Goal: Information Seeking & Learning: Learn about a topic

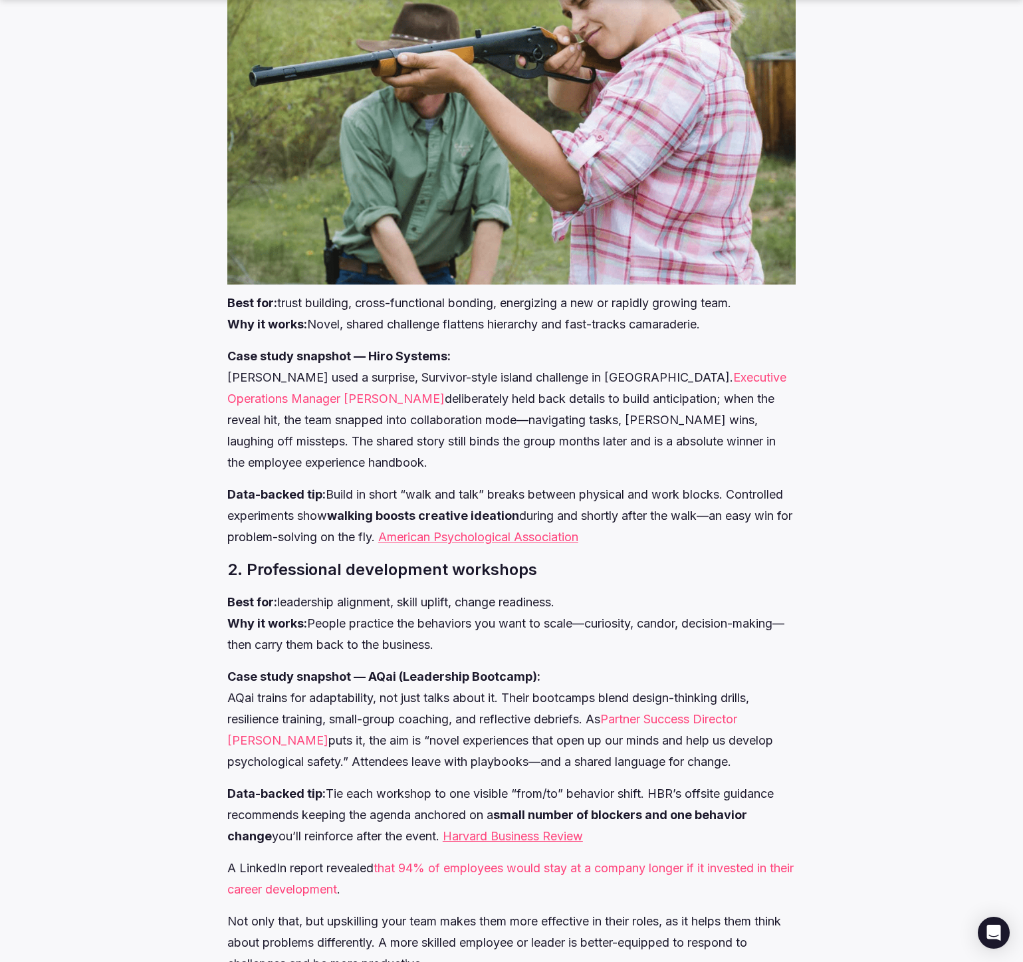
scroll to position [1263, 0]
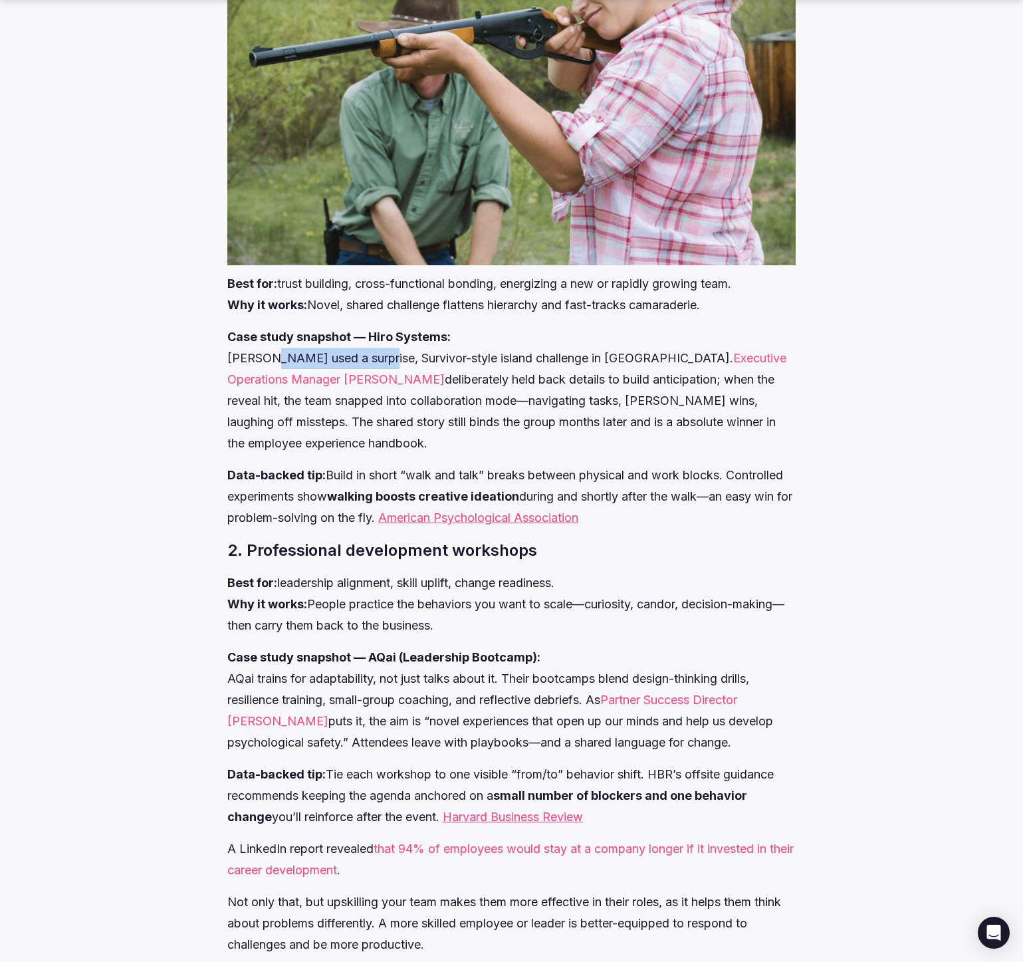
drag, startPoint x: 259, startPoint y: 400, endPoint x: 370, endPoint y: 400, distance: 111.0
click at [370, 400] on p "Case study snapshot — Hiro Systems: [PERSON_NAME] used a surprise, Survivor-sty…" at bounding box center [511, 390] width 568 height 128
drag, startPoint x: 402, startPoint y: 402, endPoint x: 533, endPoint y: 409, distance: 131.8
click at [533, 409] on p "Case study snapshot — Hiro Systems: [PERSON_NAME] used a surprise, Survivor-sty…" at bounding box center [511, 390] width 568 height 128
drag, startPoint x: 365, startPoint y: 521, endPoint x: 534, endPoint y: 513, distance: 169.0
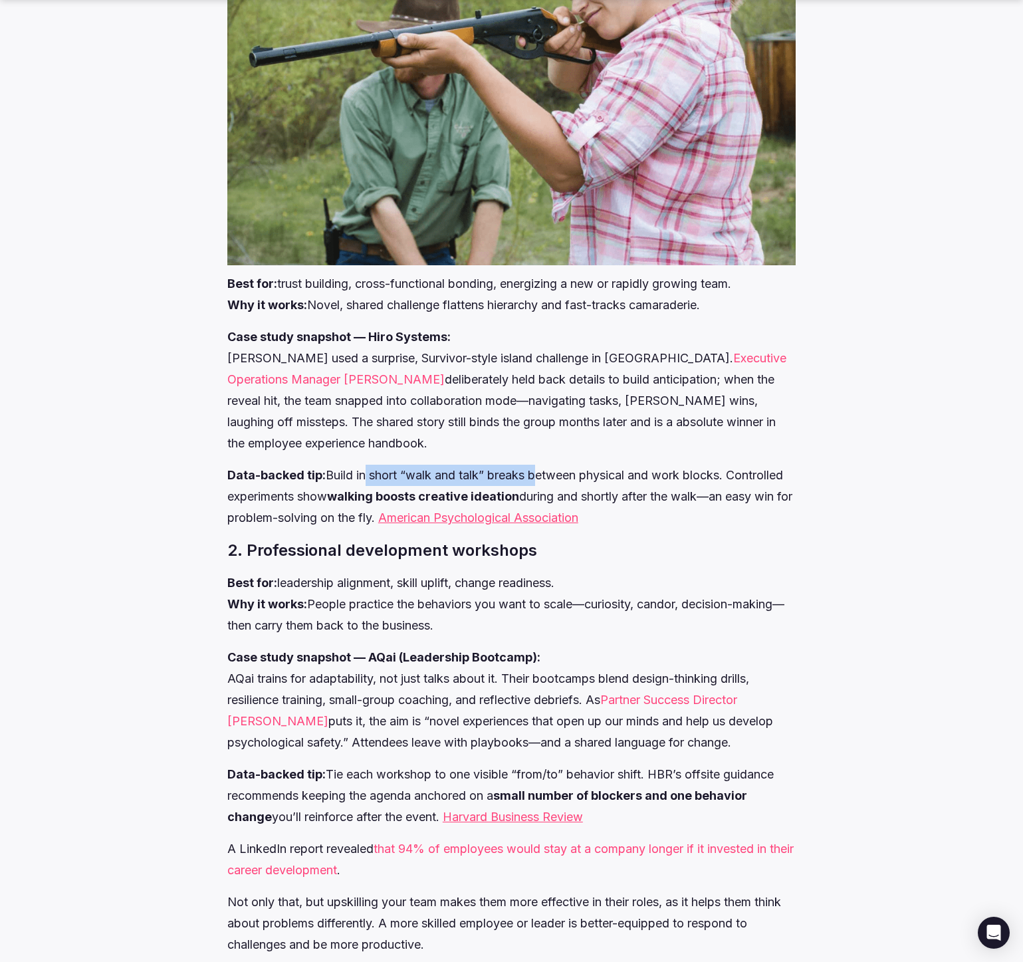
click at [534, 513] on p "Data-backed tip: Build in short “walk and talk” breaks between physical and wor…" at bounding box center [511, 497] width 568 height 64
drag, startPoint x: 618, startPoint y: 523, endPoint x: 735, endPoint y: 519, distance: 117.1
click at [735, 519] on p "Data-backed tip: Build in short “walk and talk” breaks between physical and wor…" at bounding box center [511, 497] width 568 height 64
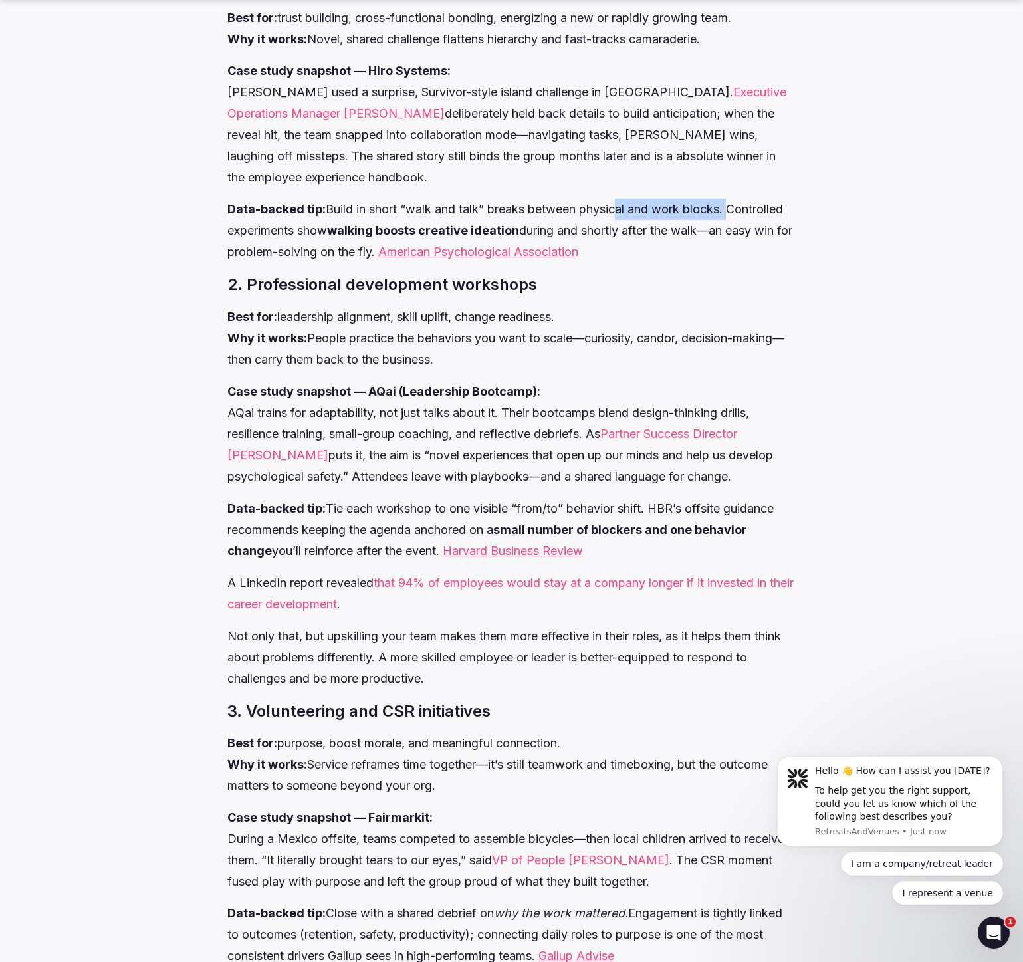
scroll to position [0, 0]
drag, startPoint x: 279, startPoint y: 454, endPoint x: 508, endPoint y: 455, distance: 229.3
click at [508, 455] on p "Case study snapshot — AQai (Leadership Bootcamp): AQai trains for adaptability,…" at bounding box center [511, 434] width 568 height 106
drag, startPoint x: 557, startPoint y: 455, endPoint x: 675, endPoint y: 459, distance: 118.4
click at [675, 459] on p "Case study snapshot — AQai (Leadership Bootcamp): AQai trains for adaptability,…" at bounding box center [511, 434] width 568 height 106
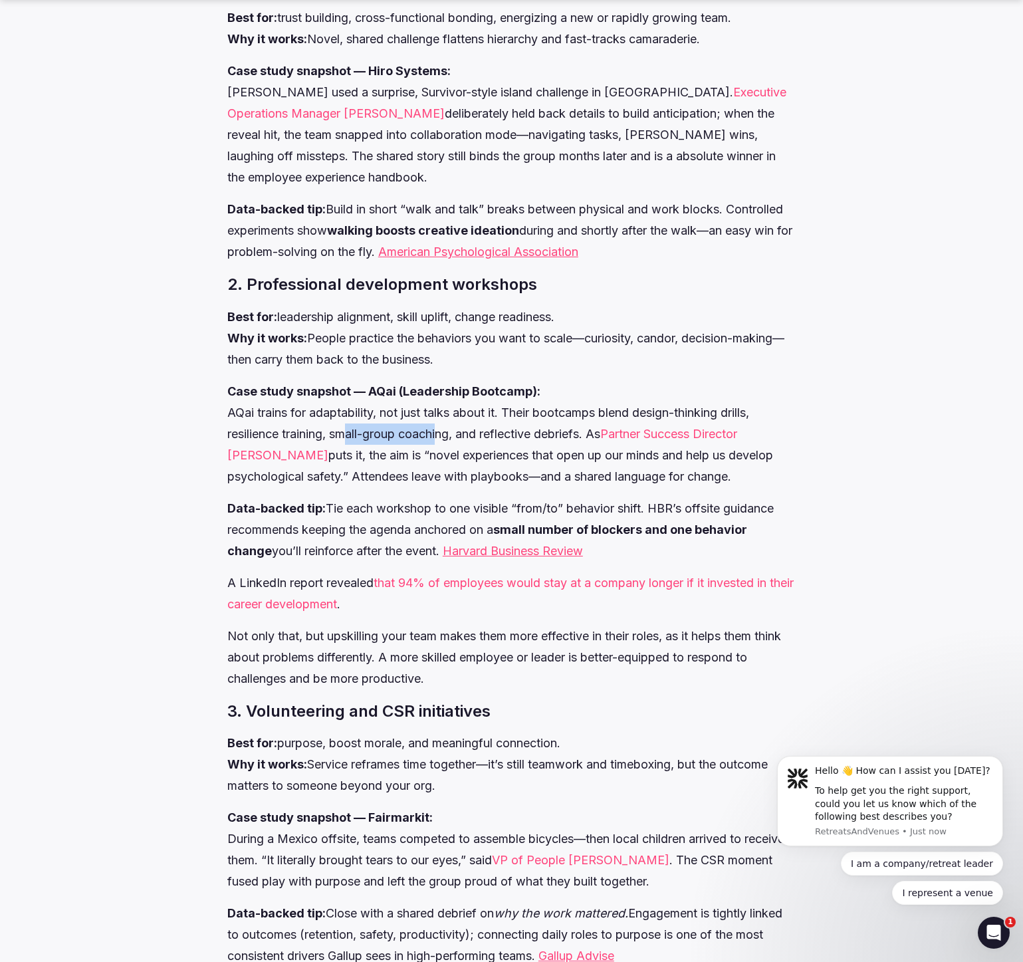
drag, startPoint x: 386, startPoint y: 475, endPoint x: 446, endPoint y: 474, distance: 60.5
click at [445, 474] on p "Case study snapshot — AQai (Leadership Bootcamp): AQai trains for adaptability,…" at bounding box center [511, 434] width 568 height 106
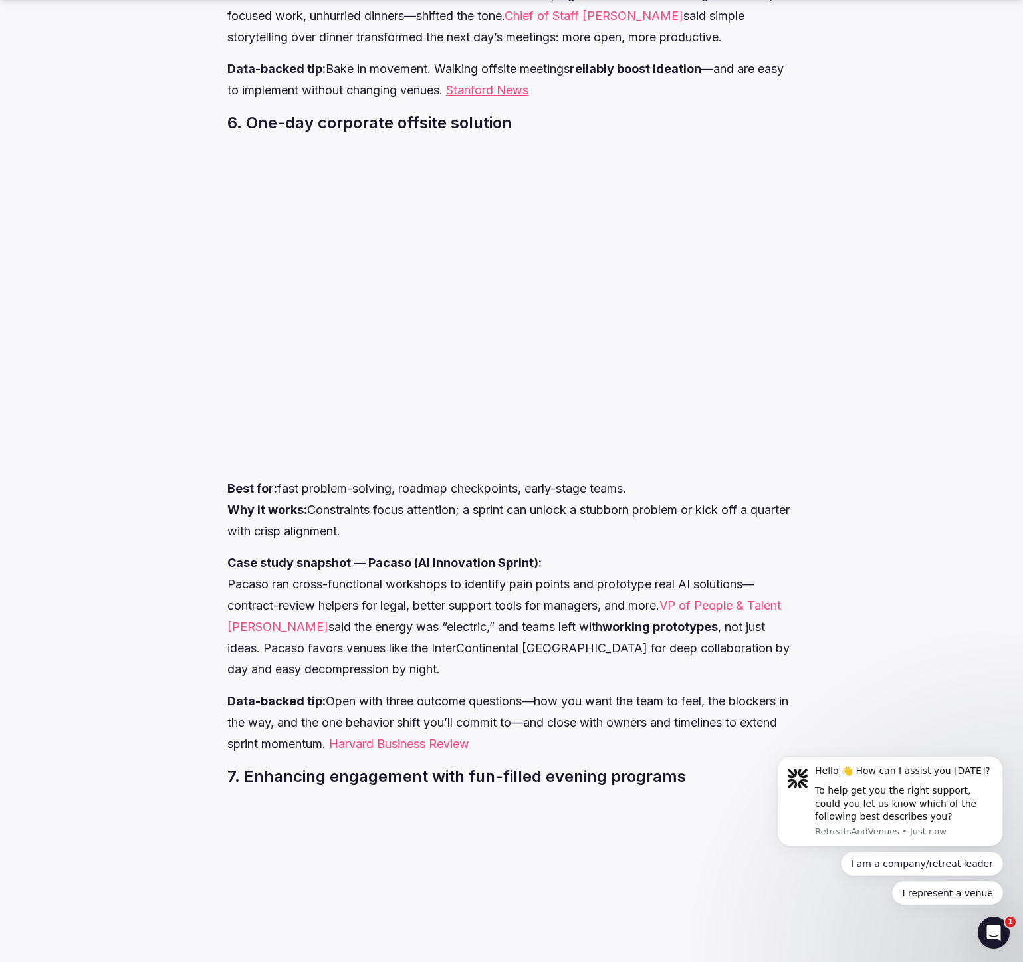
scroll to position [3723, 0]
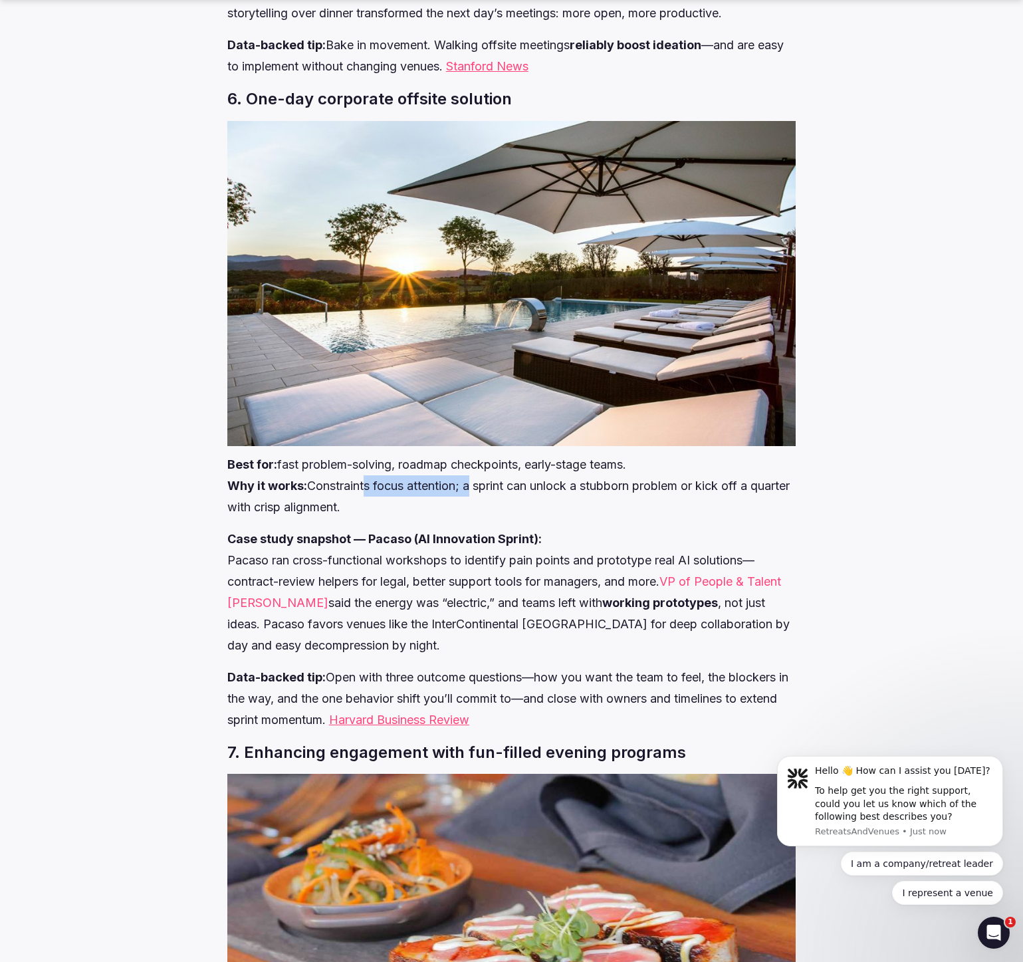
drag, startPoint x: 407, startPoint y: 504, endPoint x: 479, endPoint y: 507, distance: 72.5
click at [479, 507] on p "Best for: fast problem-solving, roadmap checkpoints, early-stage teams. Why it …" at bounding box center [511, 486] width 568 height 64
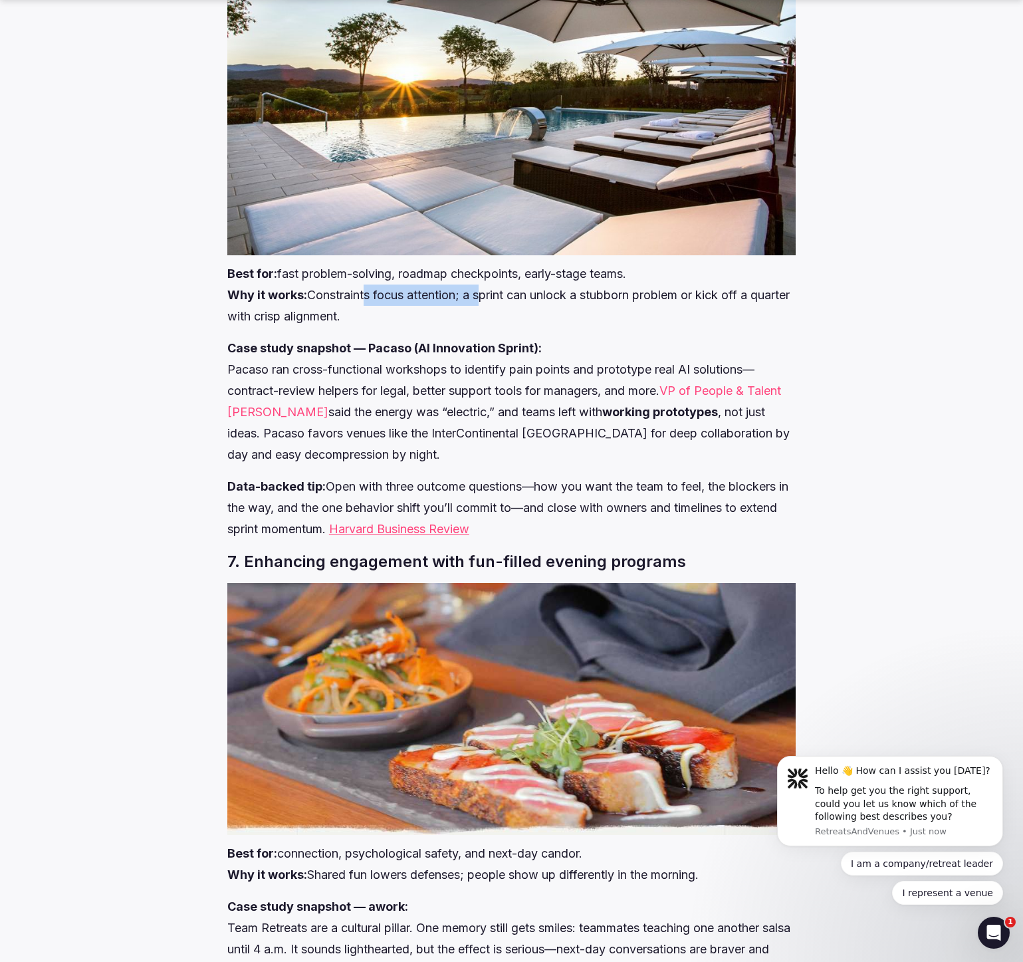
scroll to position [3989, 0]
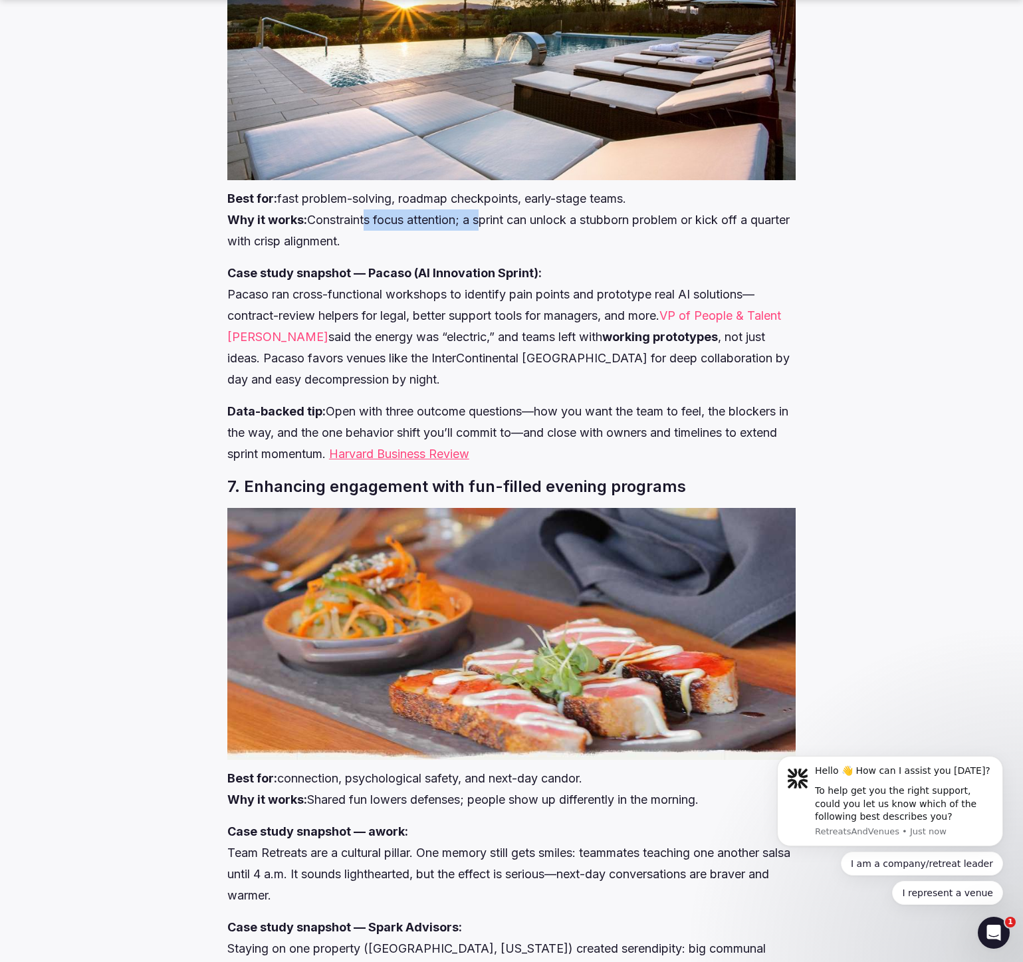
drag, startPoint x: 431, startPoint y: 357, endPoint x: 665, endPoint y: 361, distance: 234.7
click at [665, 361] on p "Case study snapshot — Pacaso (AI Innovation Sprint): Pacaso ran cross-functiona…" at bounding box center [511, 327] width 568 height 128
drag, startPoint x: 352, startPoint y: 427, endPoint x: 602, endPoint y: 438, distance: 249.5
click at [602, 438] on p "Data-backed tip: Open with three outcome questions—how you want the team to fee…" at bounding box center [511, 433] width 568 height 64
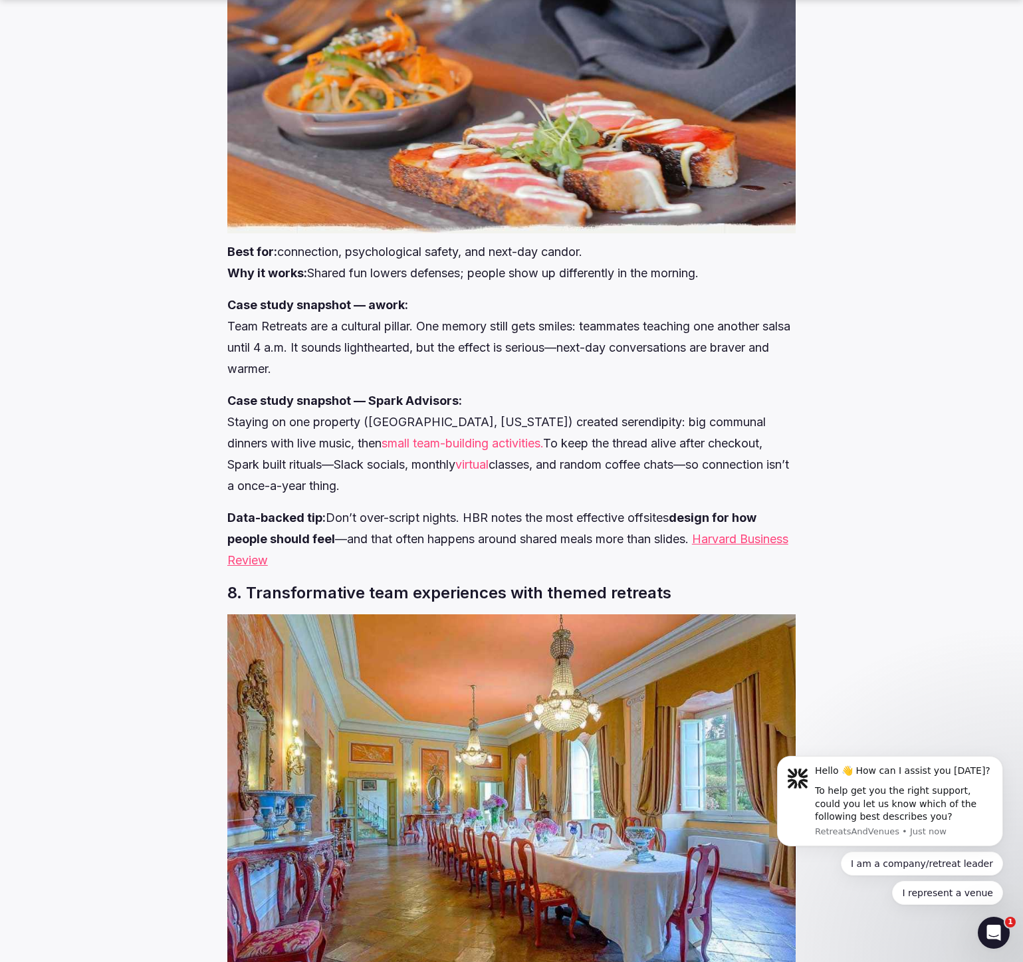
scroll to position [4520, 0]
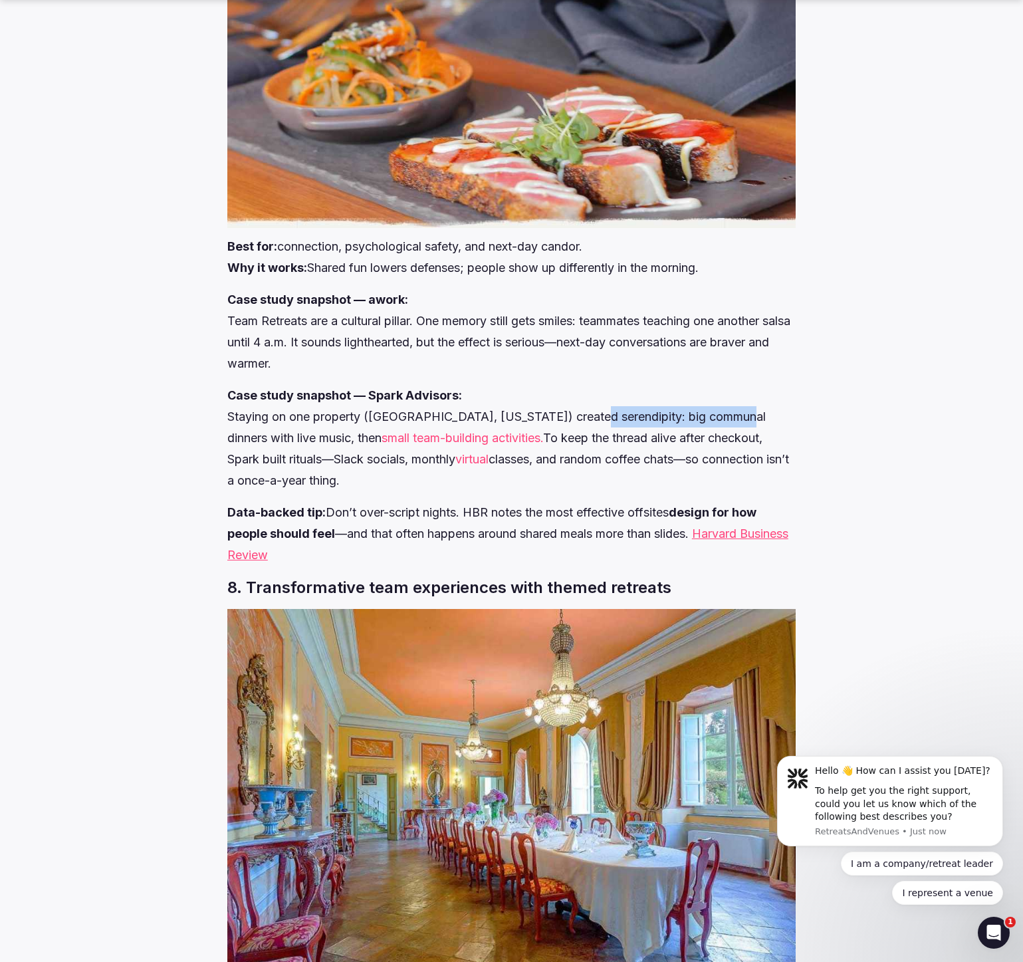
drag, startPoint x: 580, startPoint y: 434, endPoint x: 726, endPoint y: 437, distance: 145.6
click at [726, 437] on p "Case study snapshot — Spark Advisors: Staying on one property ([GEOGRAPHIC_DATA…" at bounding box center [511, 438] width 568 height 106
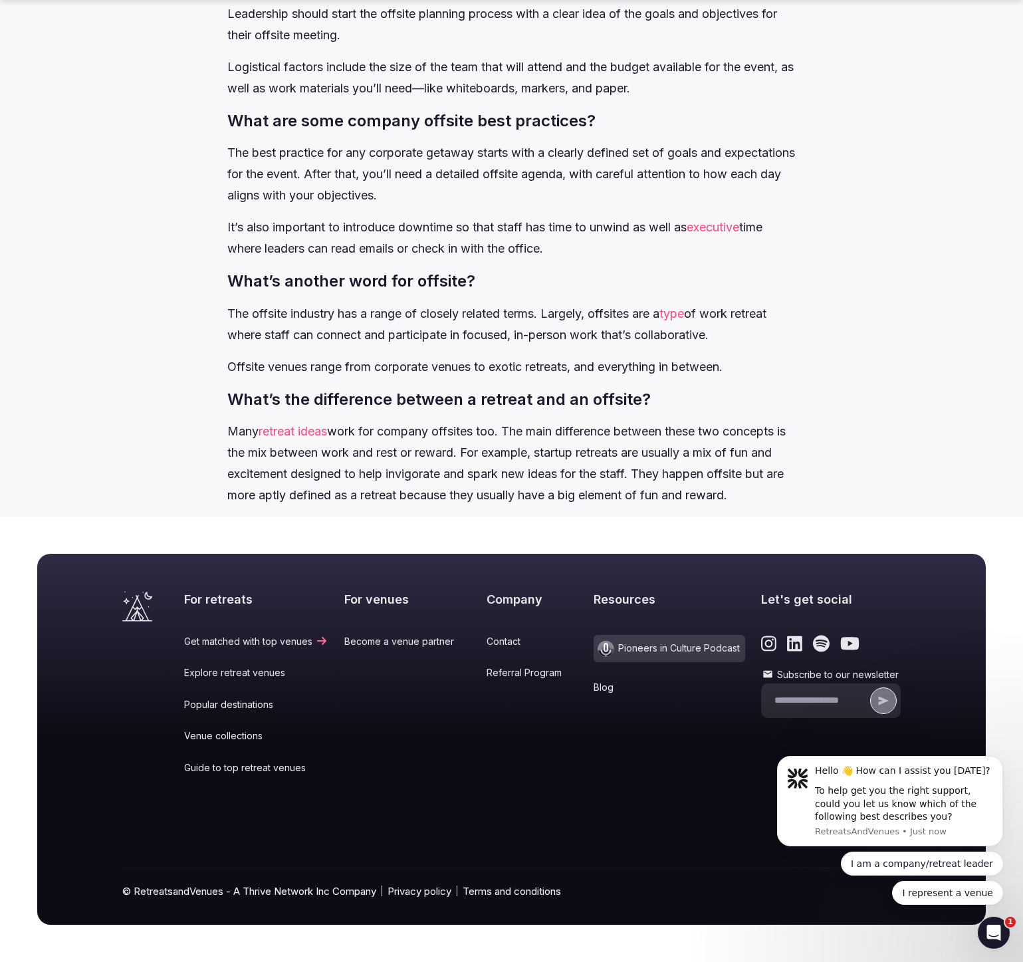
scroll to position [7085, 0]
